Goal: Information Seeking & Learning: Learn about a topic

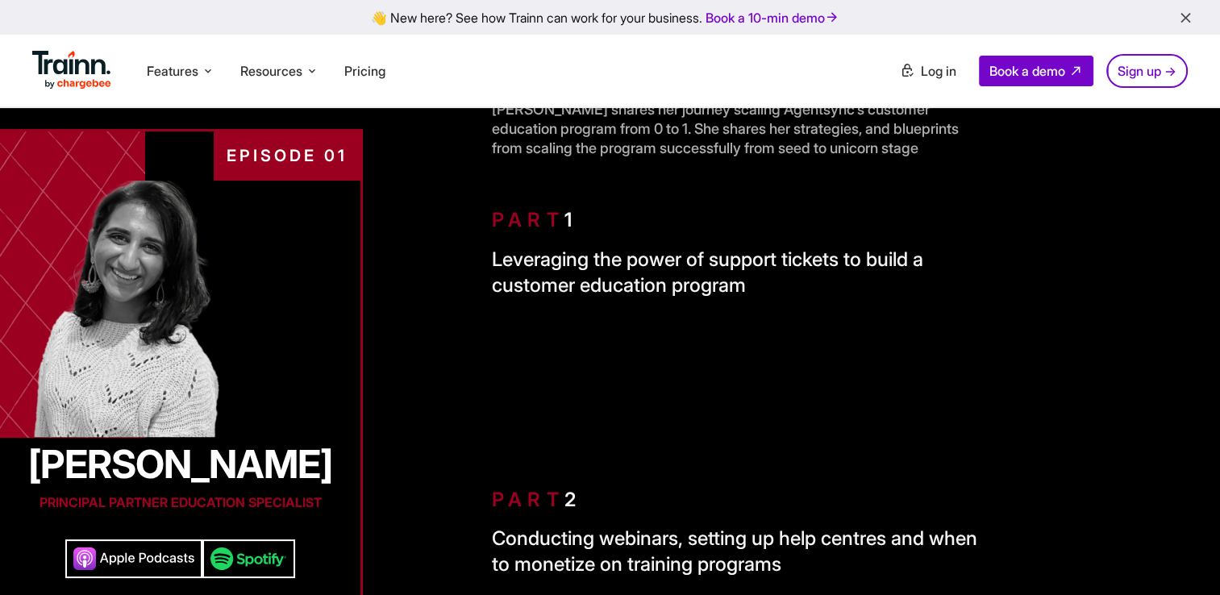
scroll to position [174, 0]
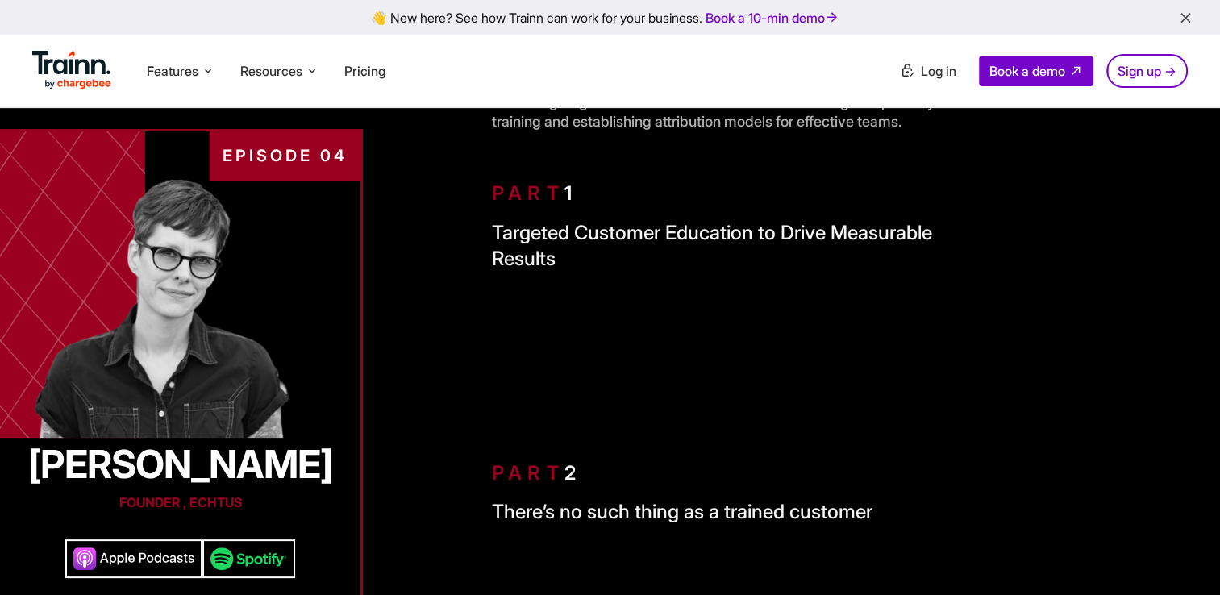
scroll to position [94, 0]
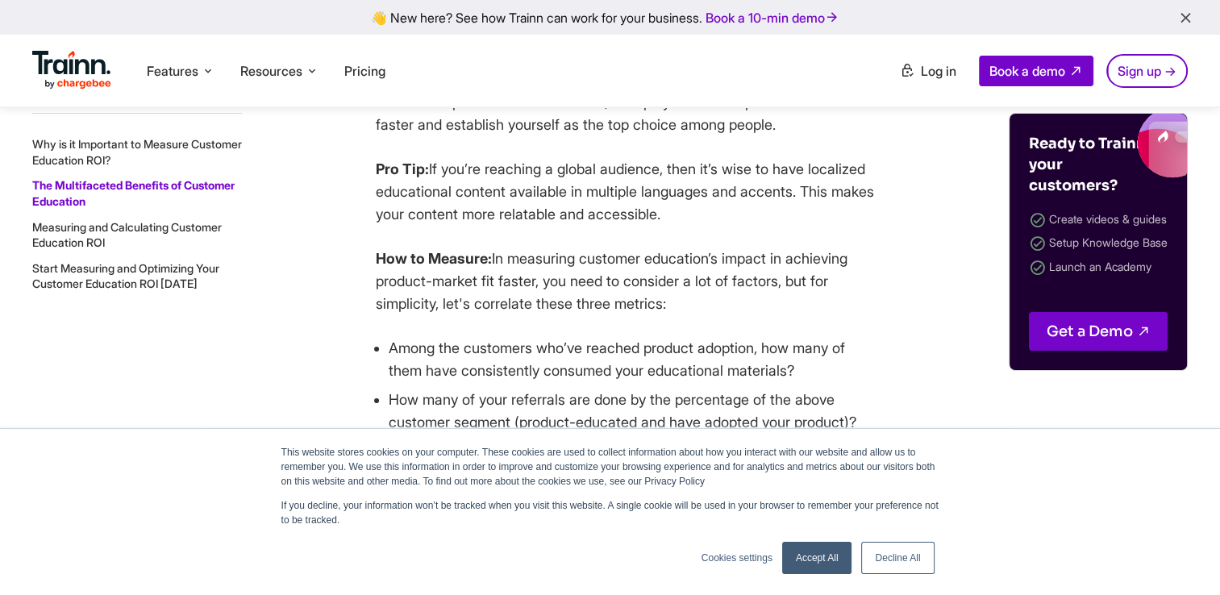
scroll to position [6289, 0]
